Goal: Task Accomplishment & Management: Use online tool/utility

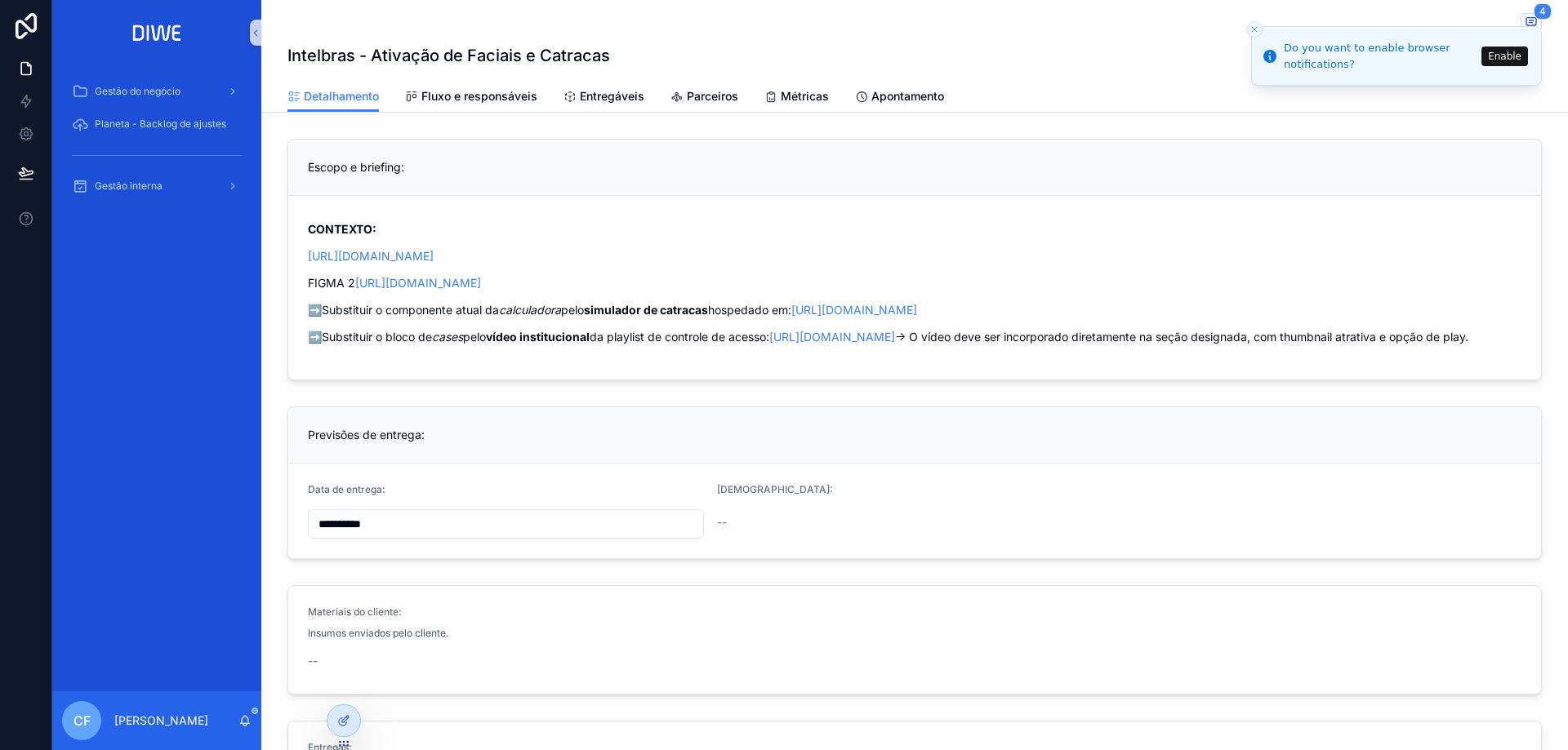
click at [1257, 32] on line "Close toast" at bounding box center [1254, 28] width 5 height 5
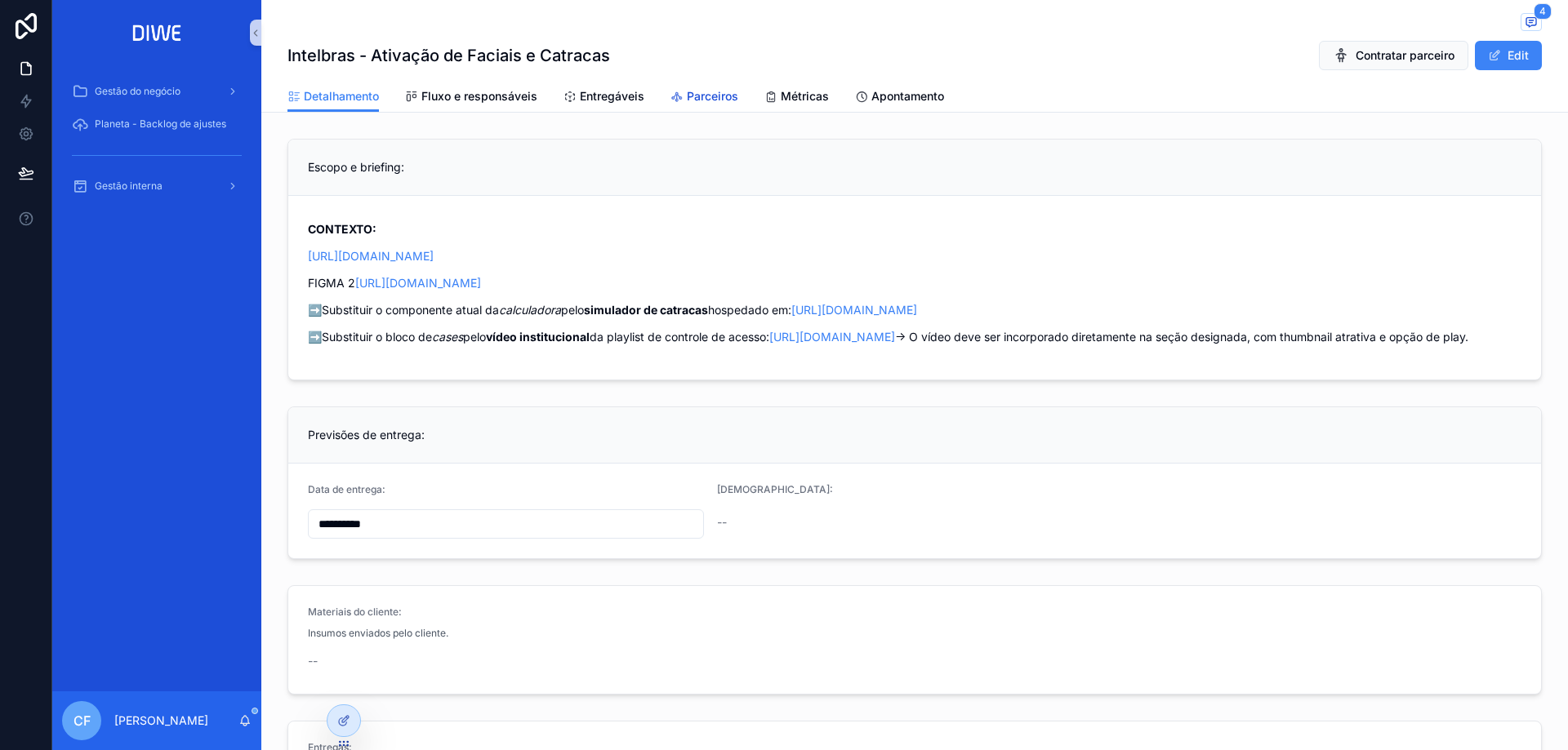
click at [713, 96] on span "Parceiros" at bounding box center [713, 96] width 51 height 16
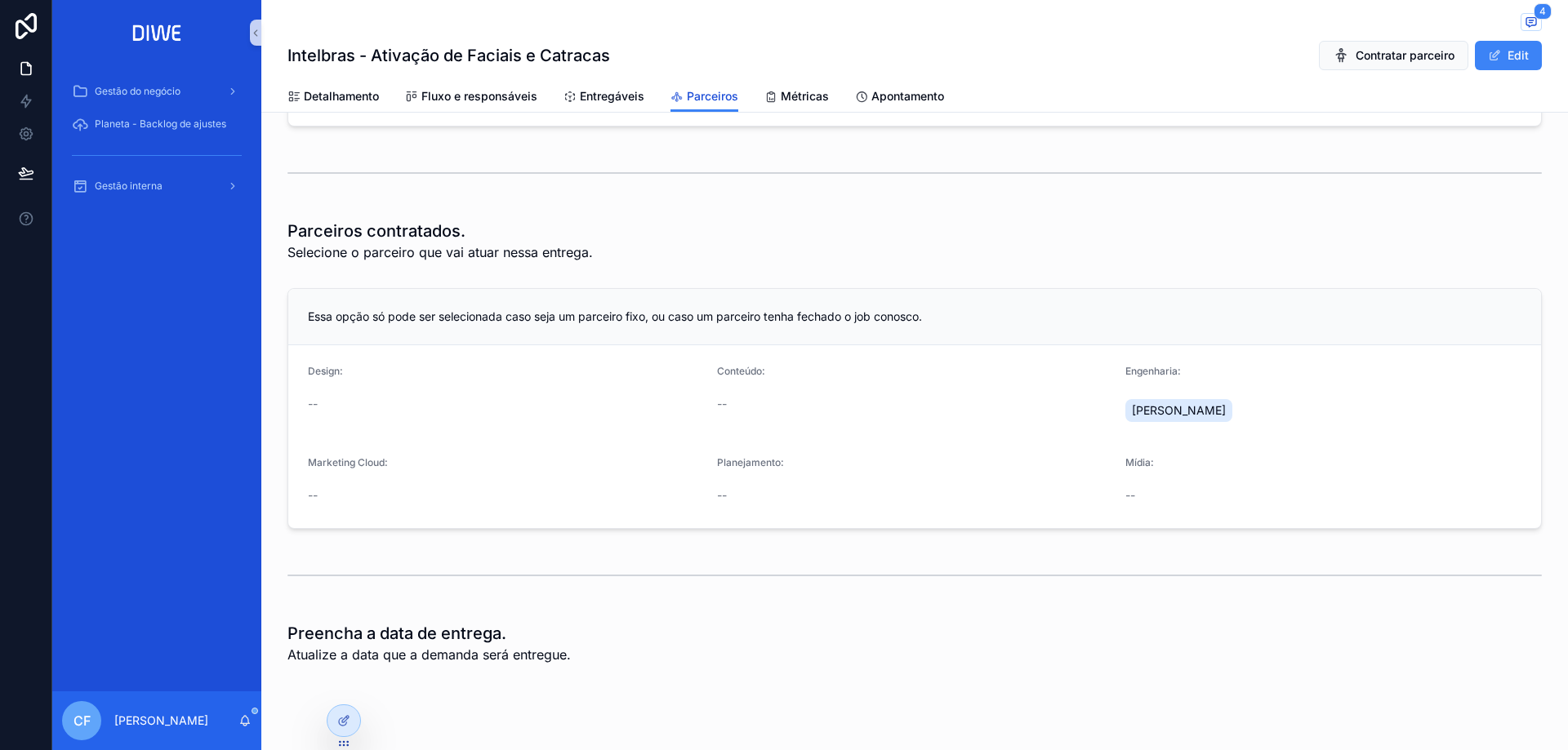
scroll to position [295, 0]
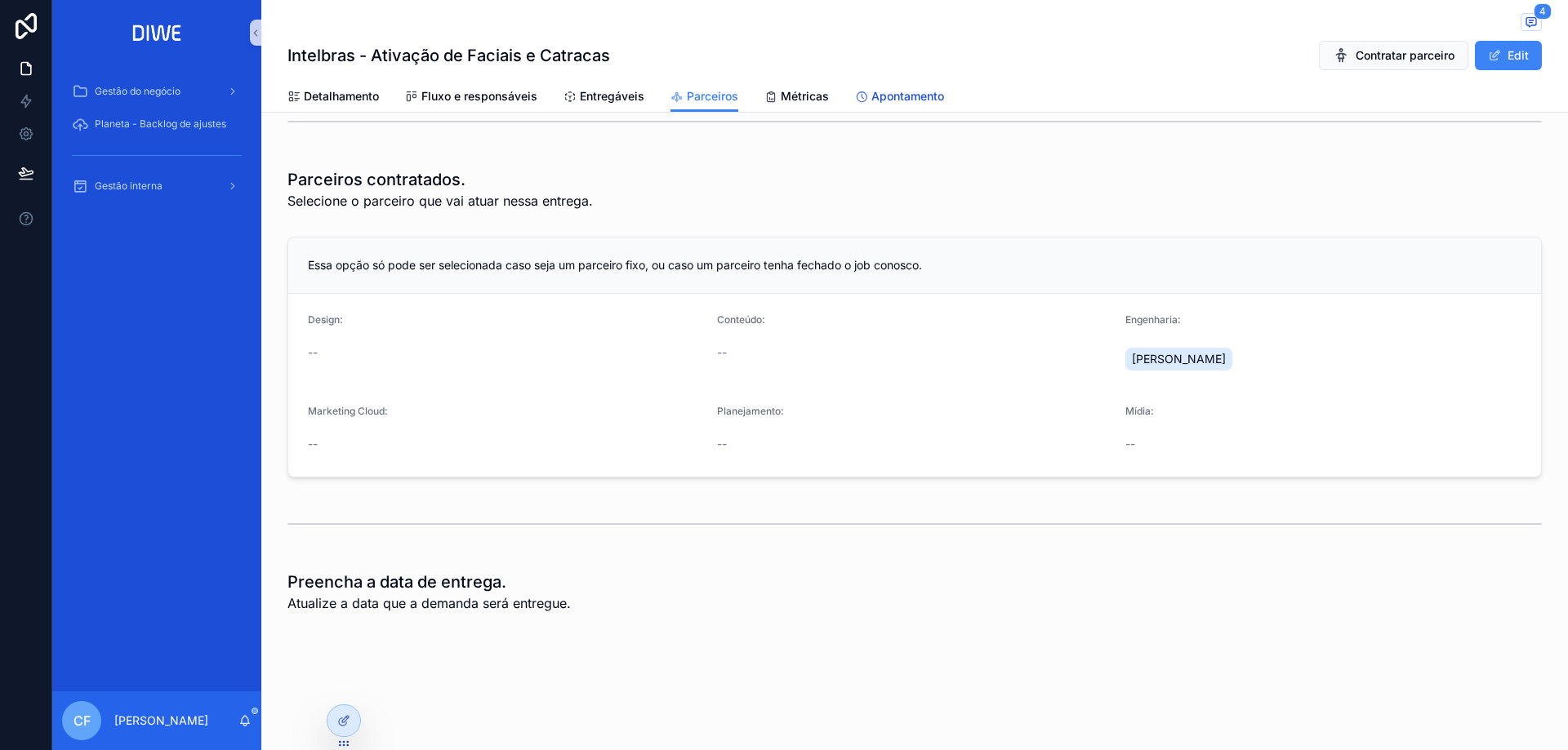
click at [872, 96] on span "Apontamento" at bounding box center [907, 96] width 73 height 16
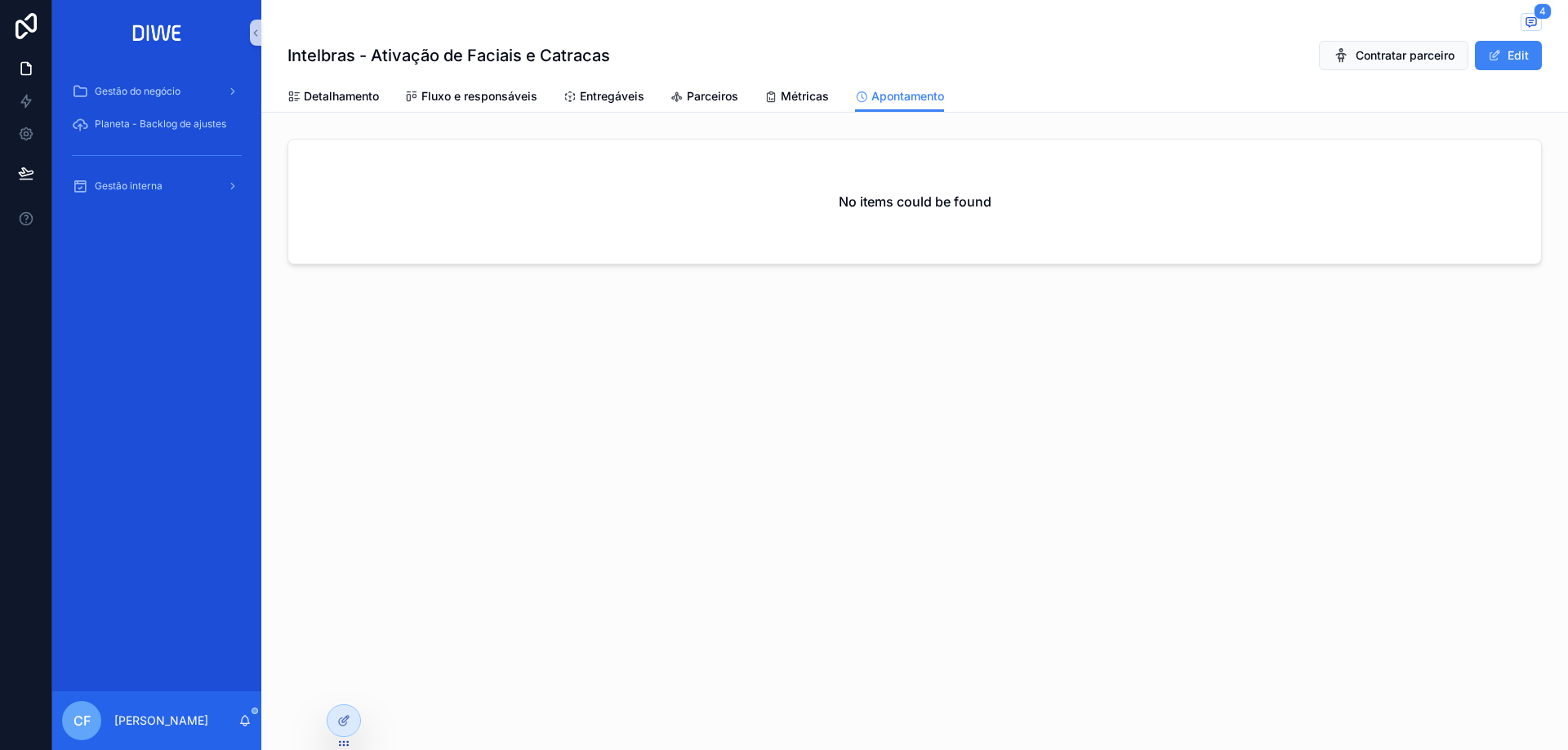
click at [893, 216] on div "No items could be found" at bounding box center [915, 201] width 1253 height 124
click at [890, 194] on h2 "No items could be found" at bounding box center [914, 201] width 152 height 20
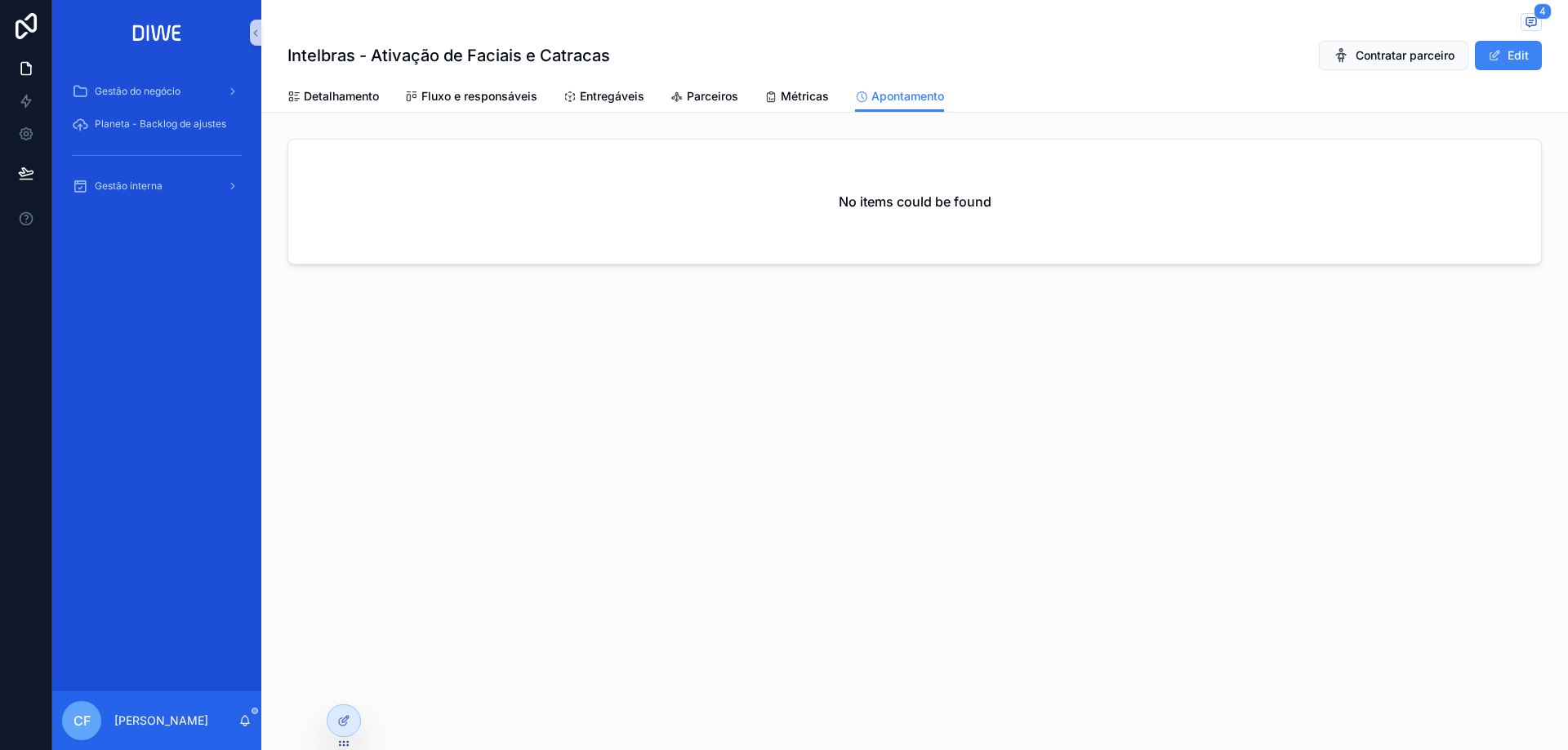
click at [909, 205] on h2 "No items could be found" at bounding box center [914, 201] width 152 height 20
click at [911, 205] on h2 "No items could be found" at bounding box center [914, 201] width 152 height 20
click at [1520, 54] on button "Edit" at bounding box center [1507, 55] width 67 height 29
click at [1064, 200] on div "No items could be found" at bounding box center [915, 201] width 1253 height 124
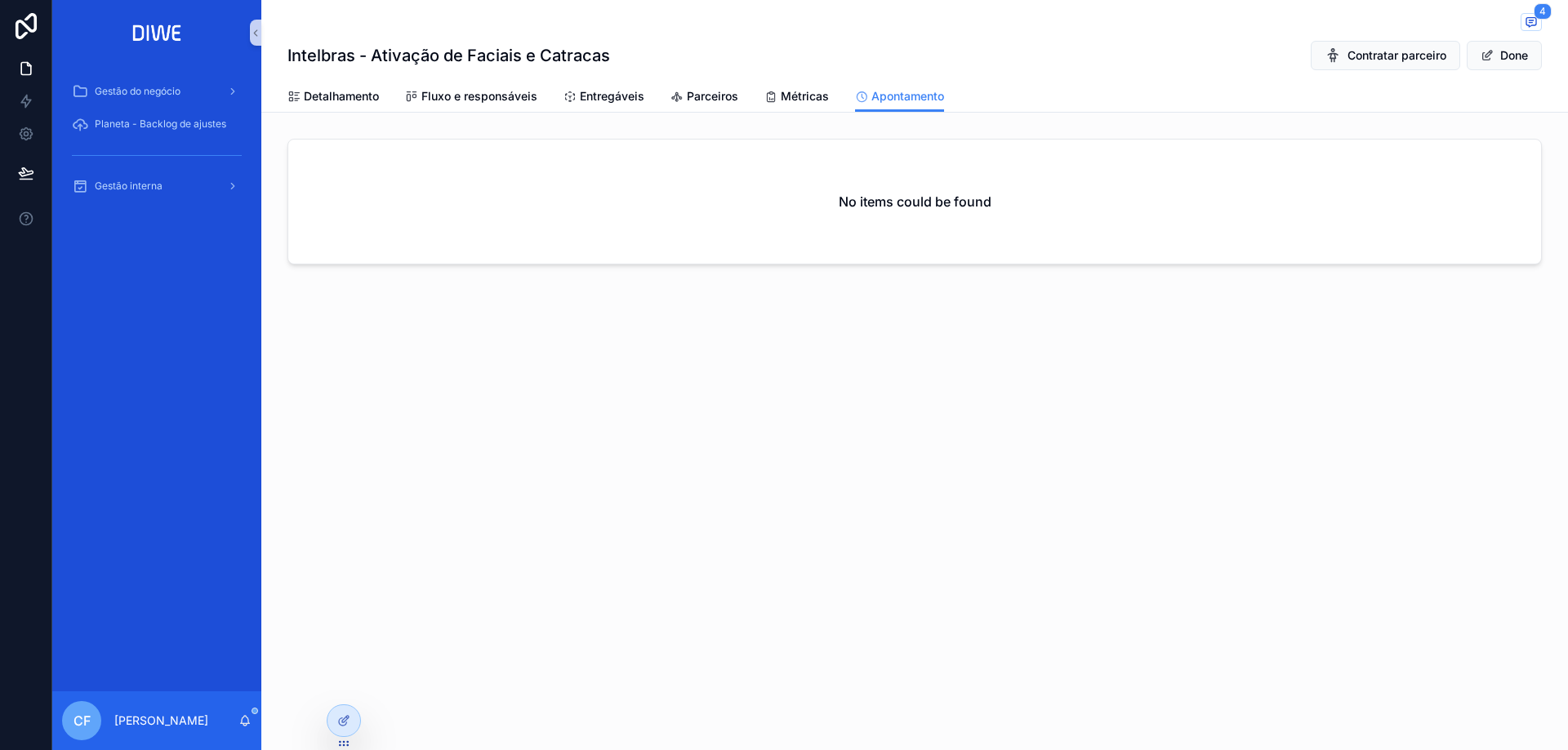
click at [1064, 200] on div "No items could be found" at bounding box center [915, 201] width 1253 height 124
click at [934, 197] on h2 "No items could be found" at bounding box center [914, 201] width 152 height 20
click at [932, 197] on h2 "No items could be found" at bounding box center [914, 201] width 152 height 20
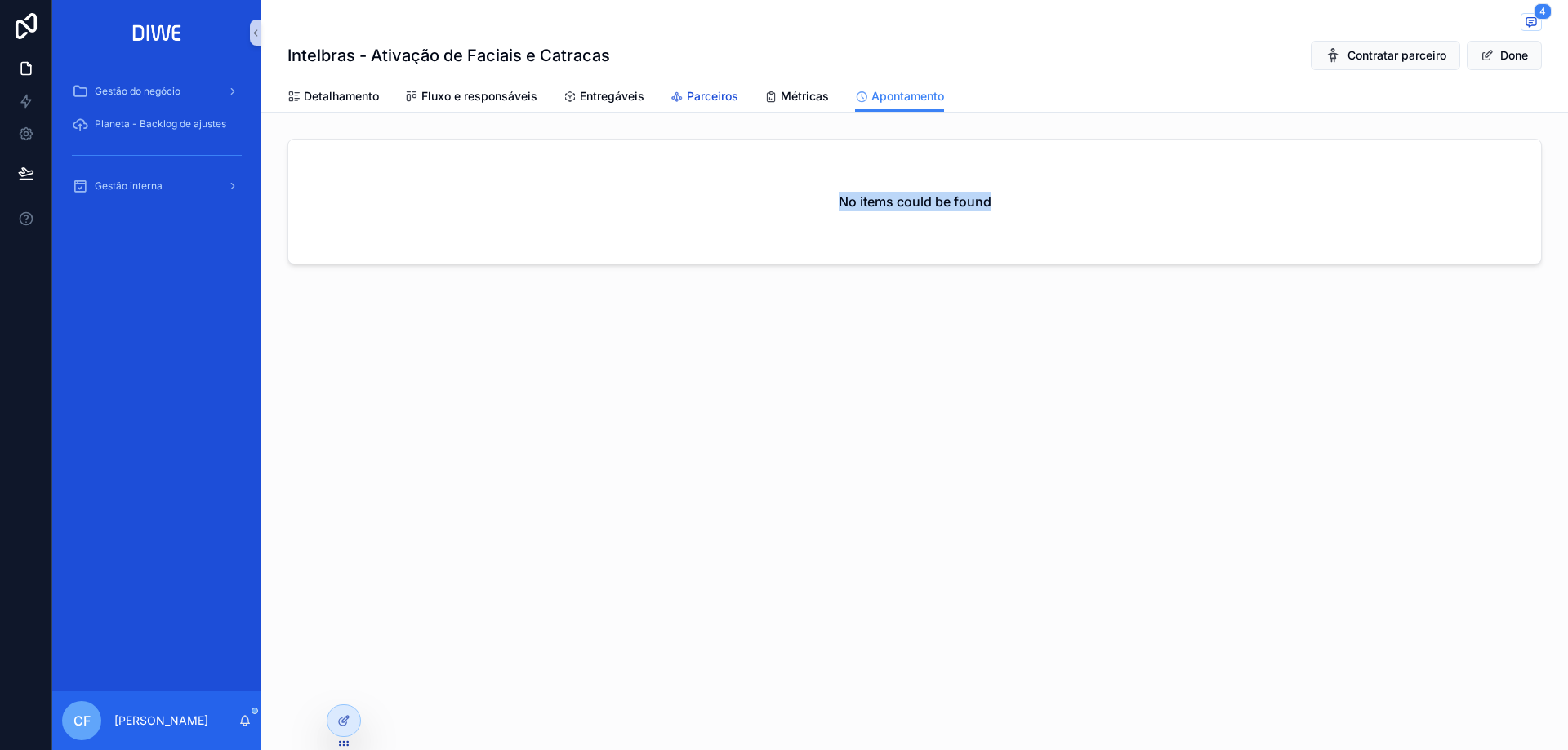
click at [717, 100] on span "Parceiros" at bounding box center [713, 96] width 51 height 16
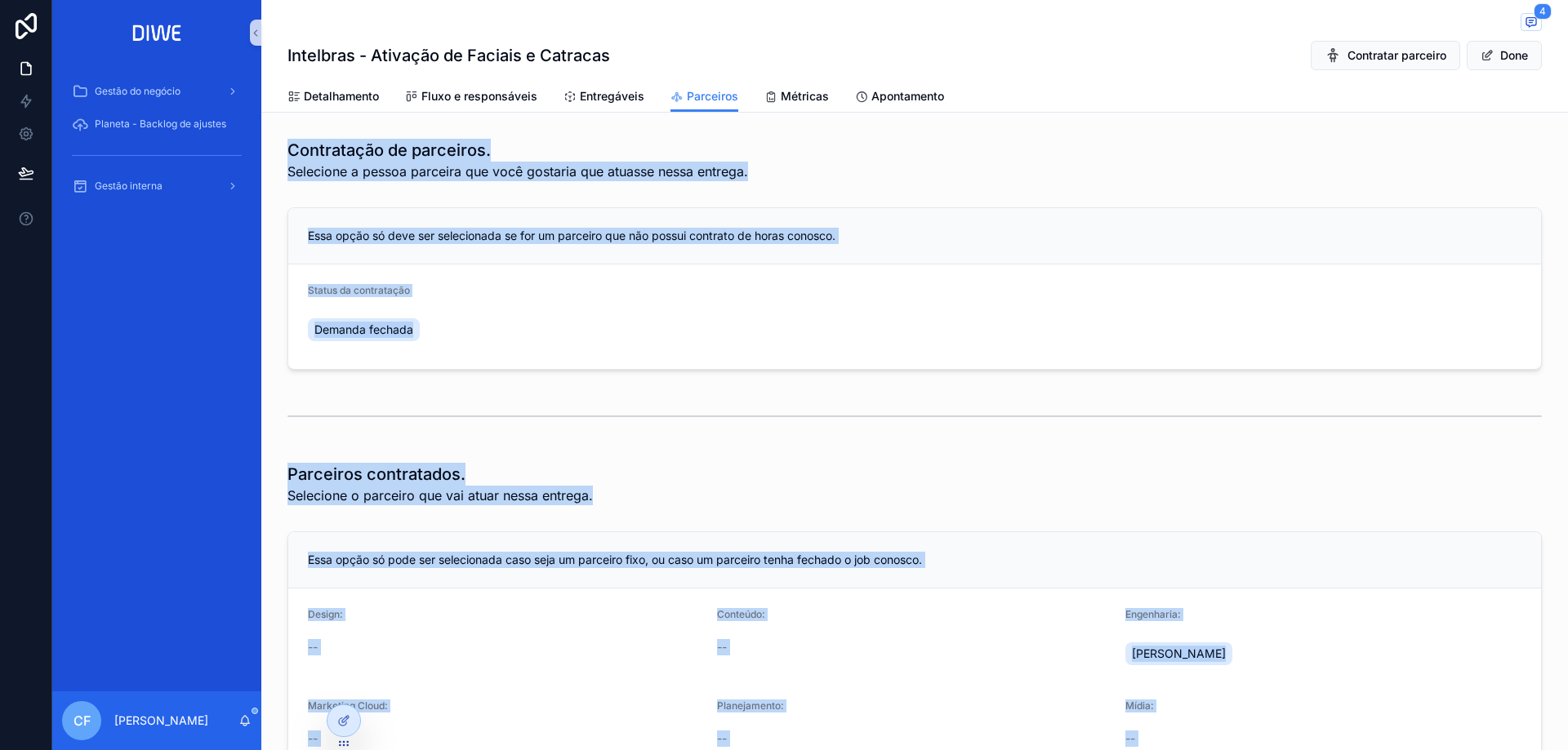
click at [883, 354] on form "Status da contratação Demanda fechada" at bounding box center [915, 317] width 1253 height 104
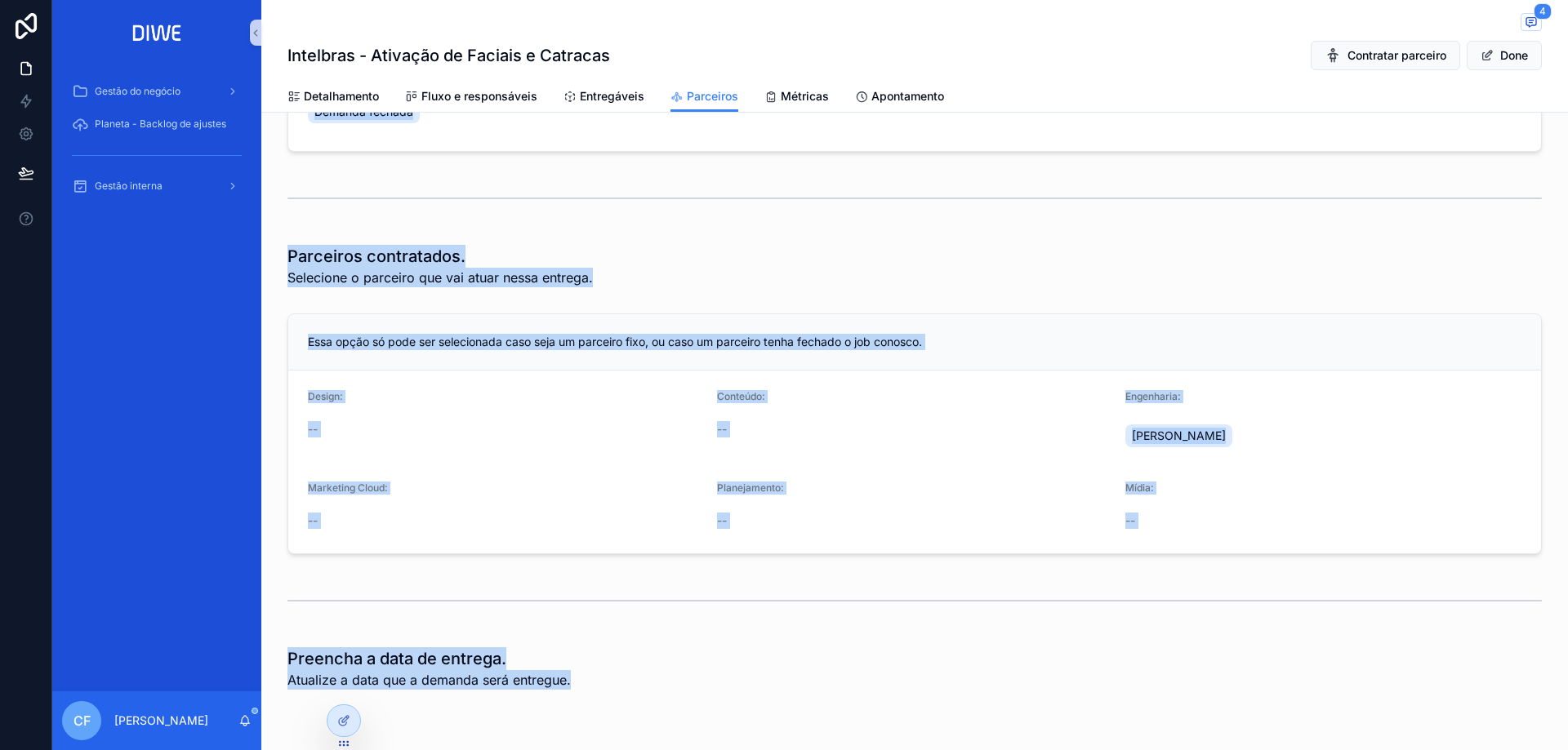
scroll to position [295, 0]
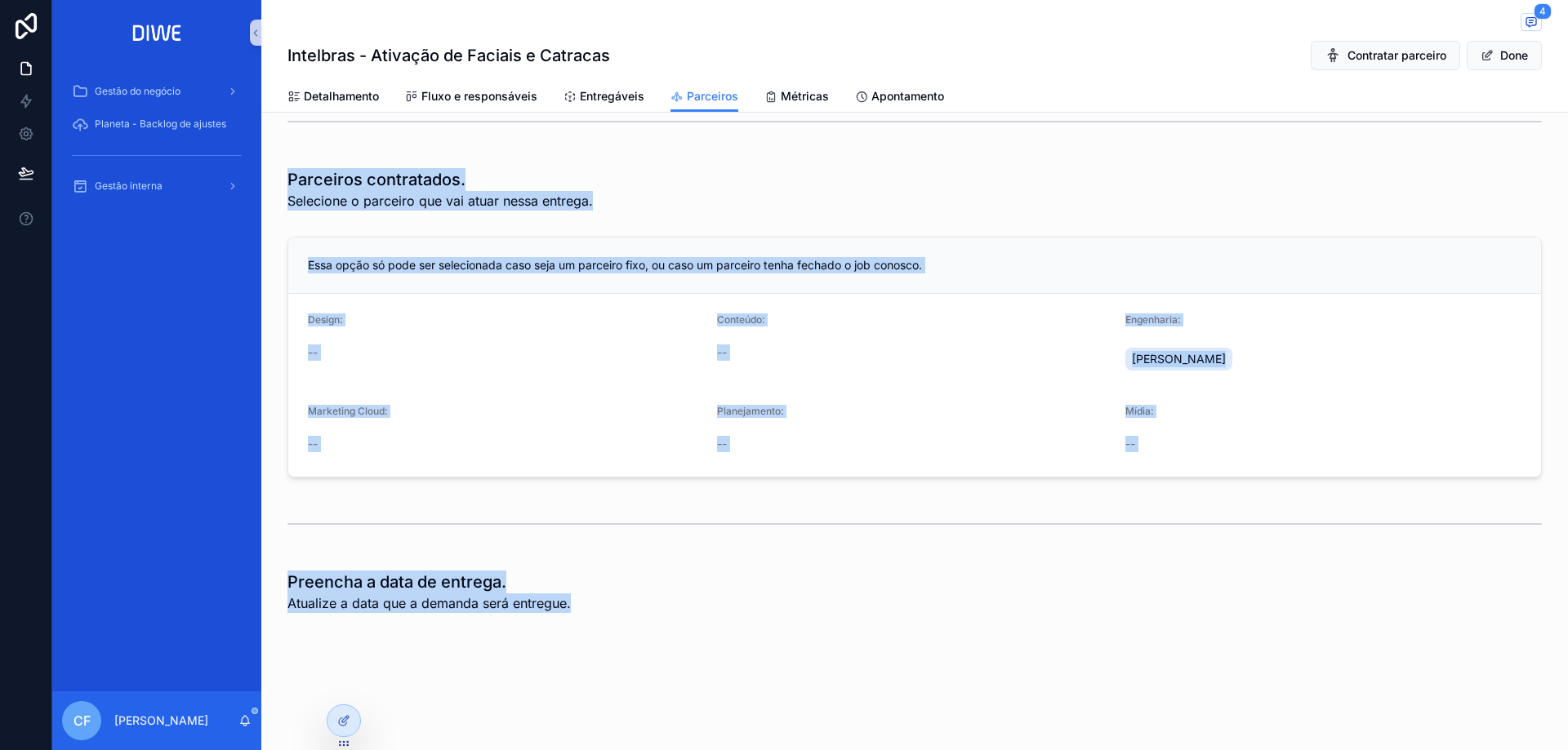
click at [733, 508] on div "scrollable content" at bounding box center [914, 523] width 1254 height 41
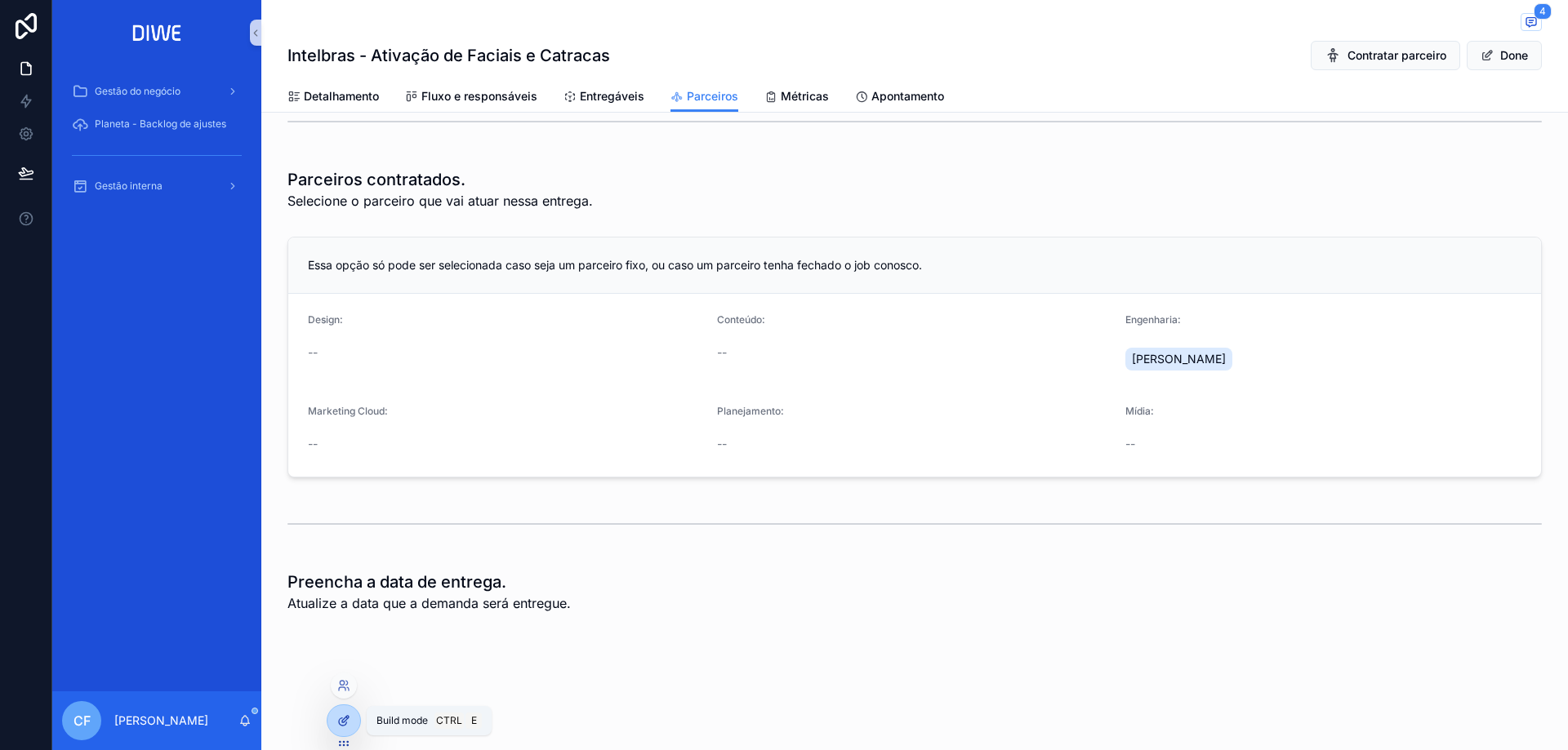
click at [343, 721] on icon at bounding box center [345, 719] width 7 height 7
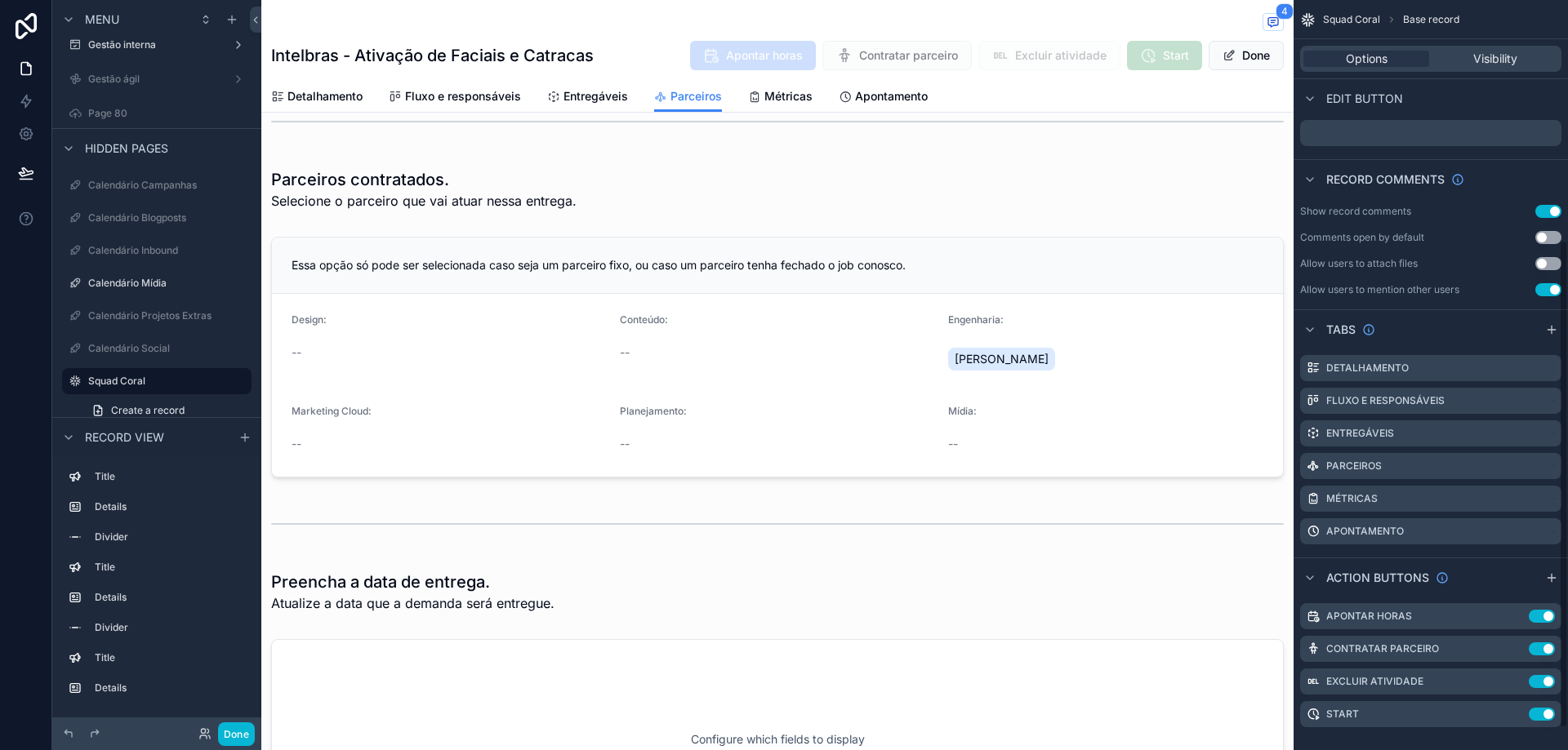
scroll to position [401, 0]
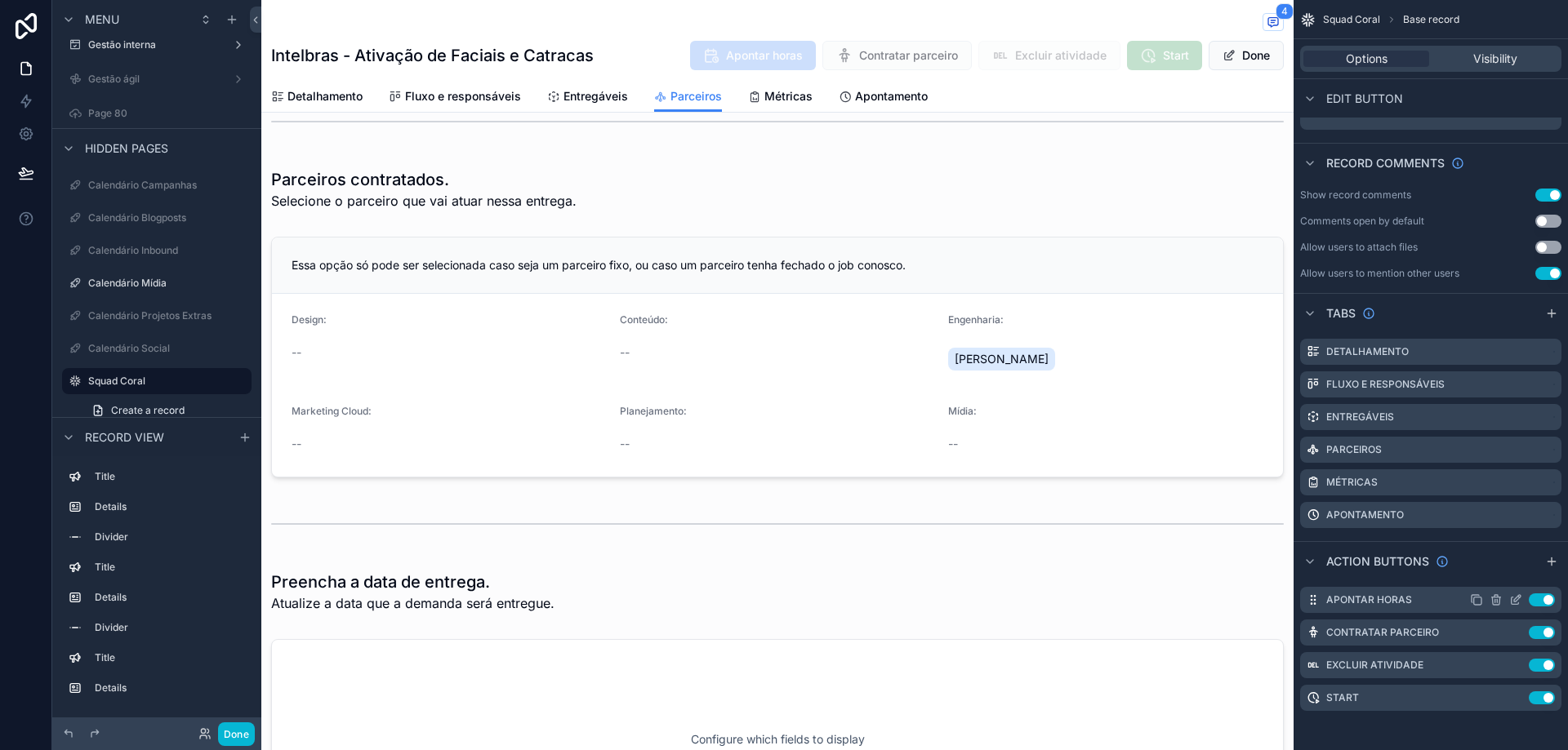
click at [1516, 602] on icon "scrollable content" at bounding box center [1517, 598] width 7 height 7
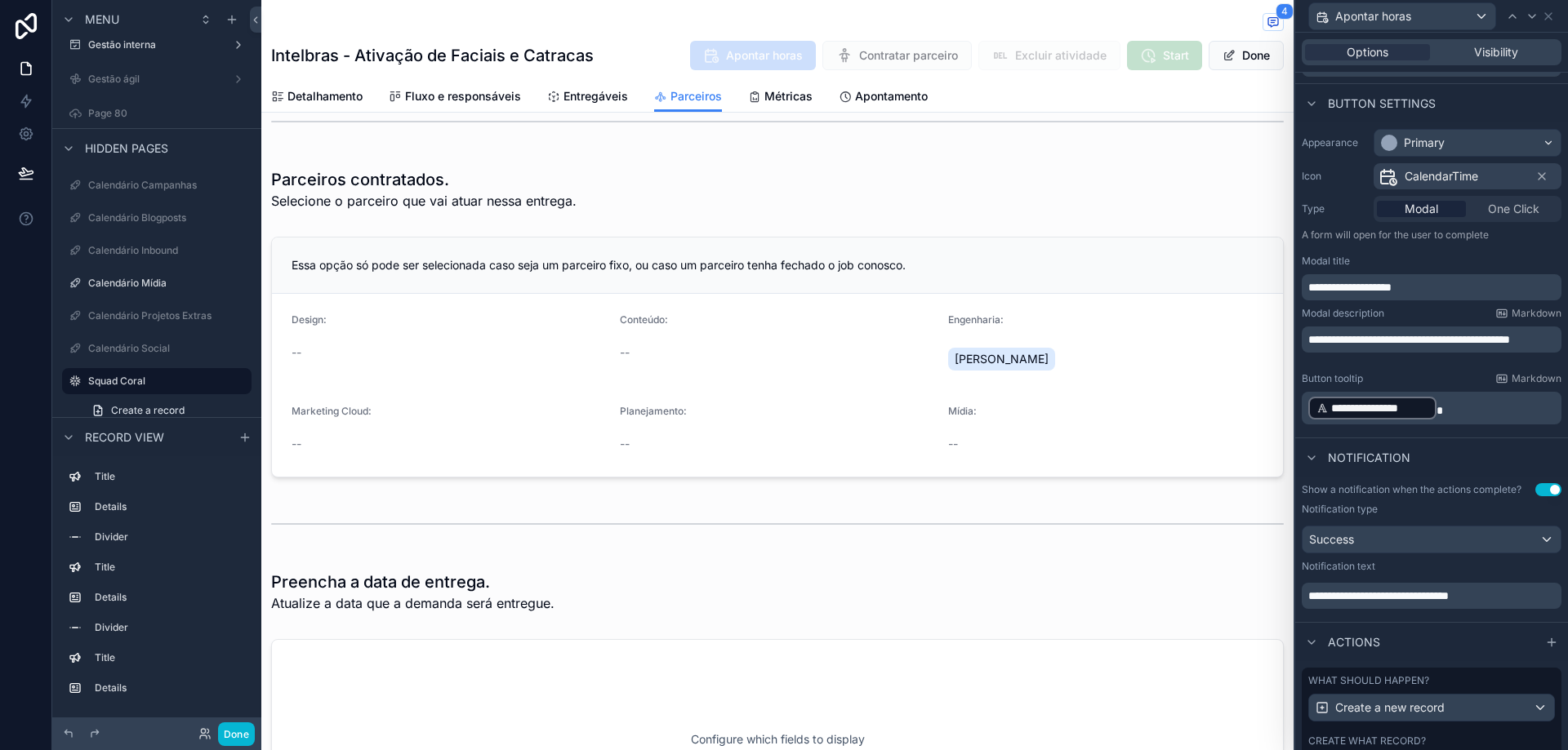
scroll to position [0, 0]
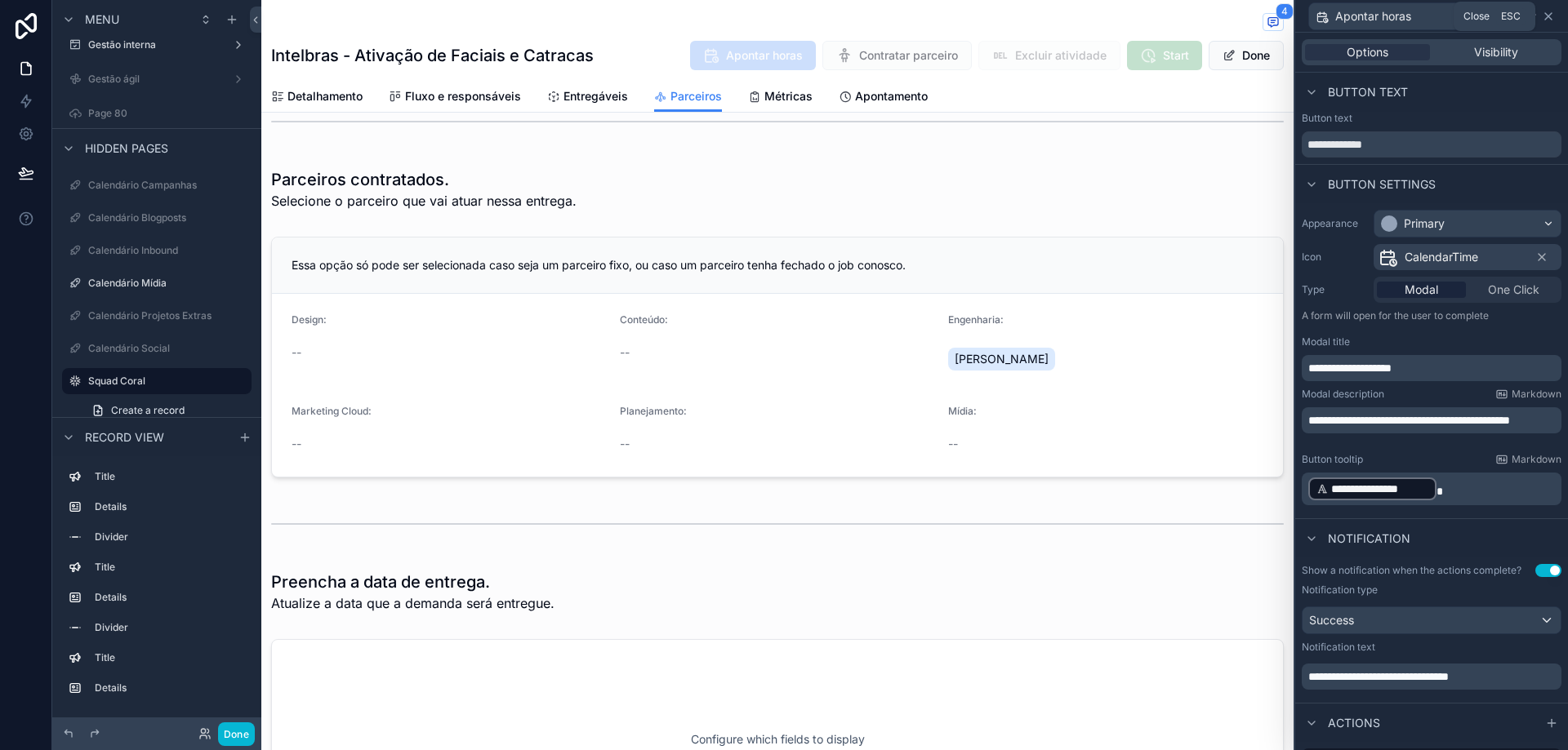
click at [1546, 15] on icon at bounding box center [1548, 16] width 7 height 7
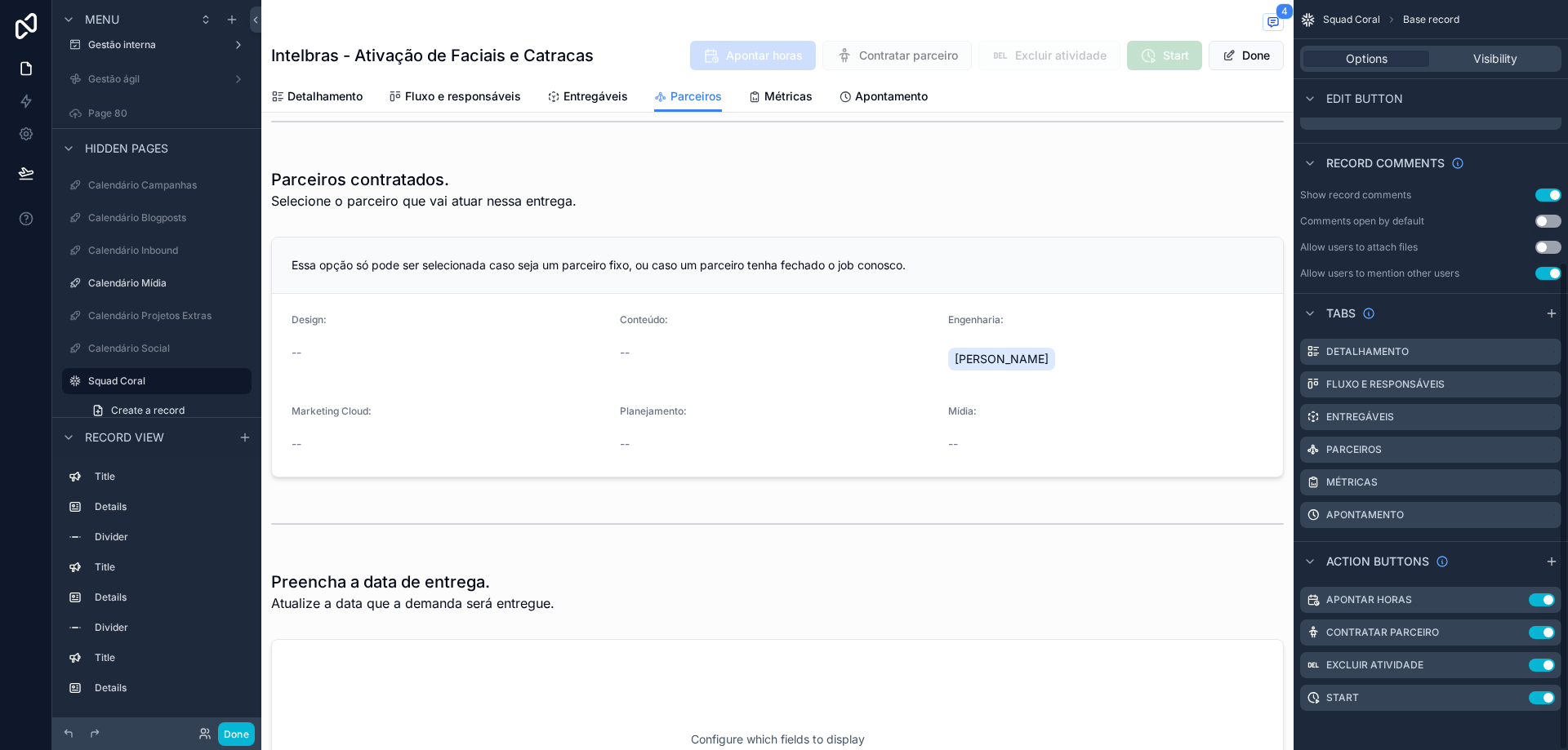
click at [1197, 156] on div "Contratação de parceiros. Selecione a pessoa parceira que você gostaria que atu…" at bounding box center [777, 341] width 1032 height 1009
click at [1226, 59] on button "Done" at bounding box center [1245, 55] width 75 height 29
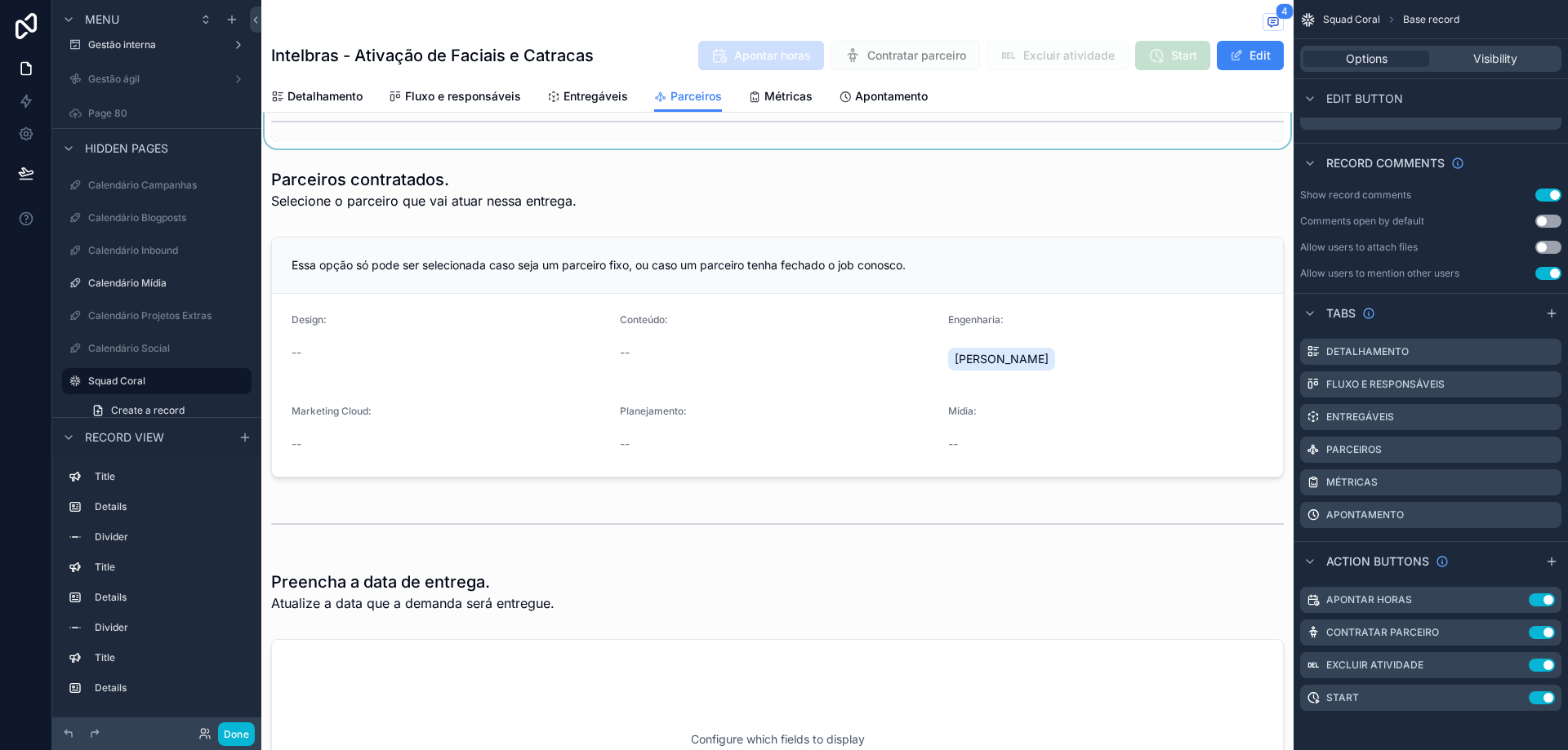
click at [1195, 130] on div "scrollable content" at bounding box center [777, 121] width 1032 height 54
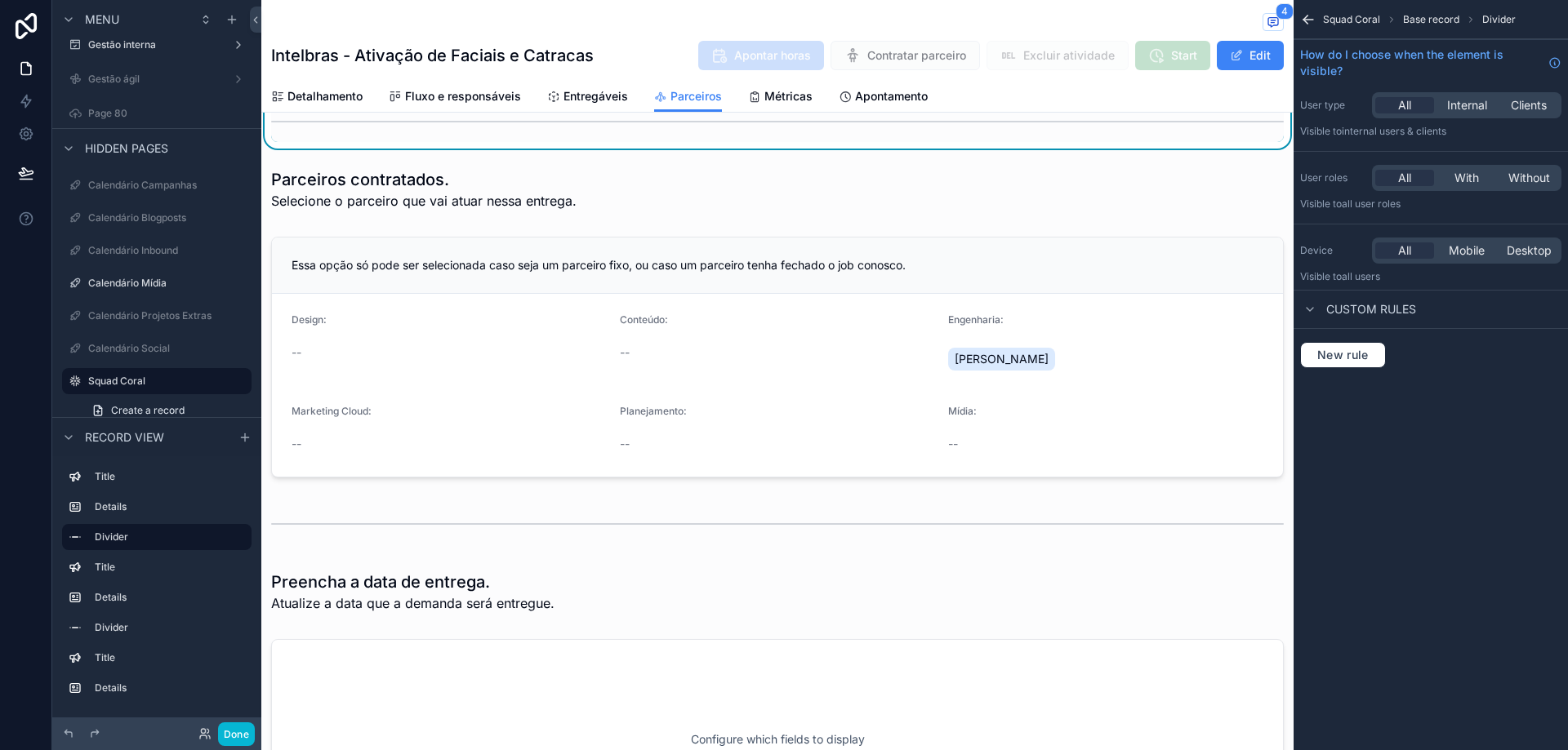
click at [736, 45] on div "Apontar horas" at bounding box center [761, 55] width 126 height 29
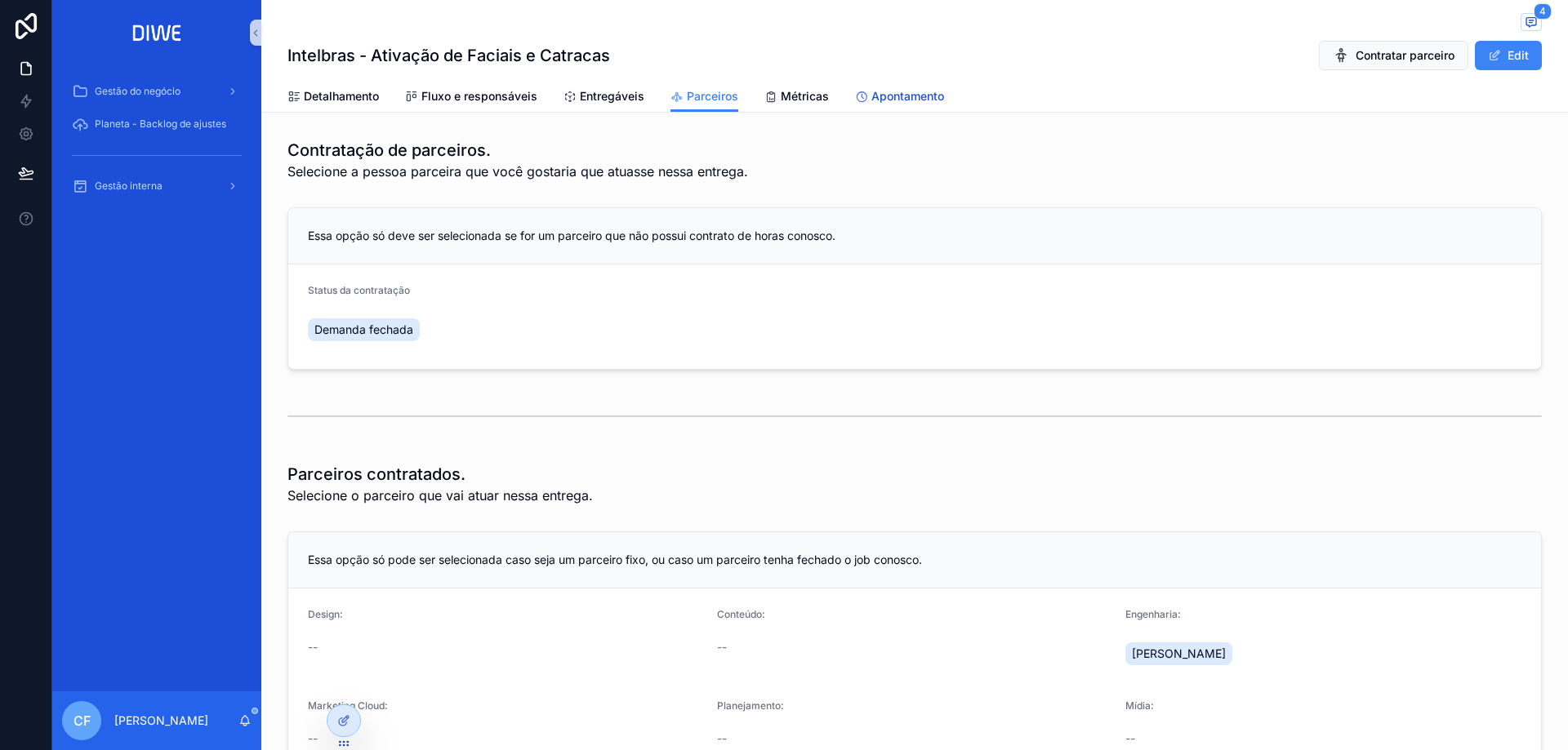
click at [926, 82] on link "Apontamento" at bounding box center [899, 97] width 89 height 33
